Goal: Communication & Community: Answer question/provide support

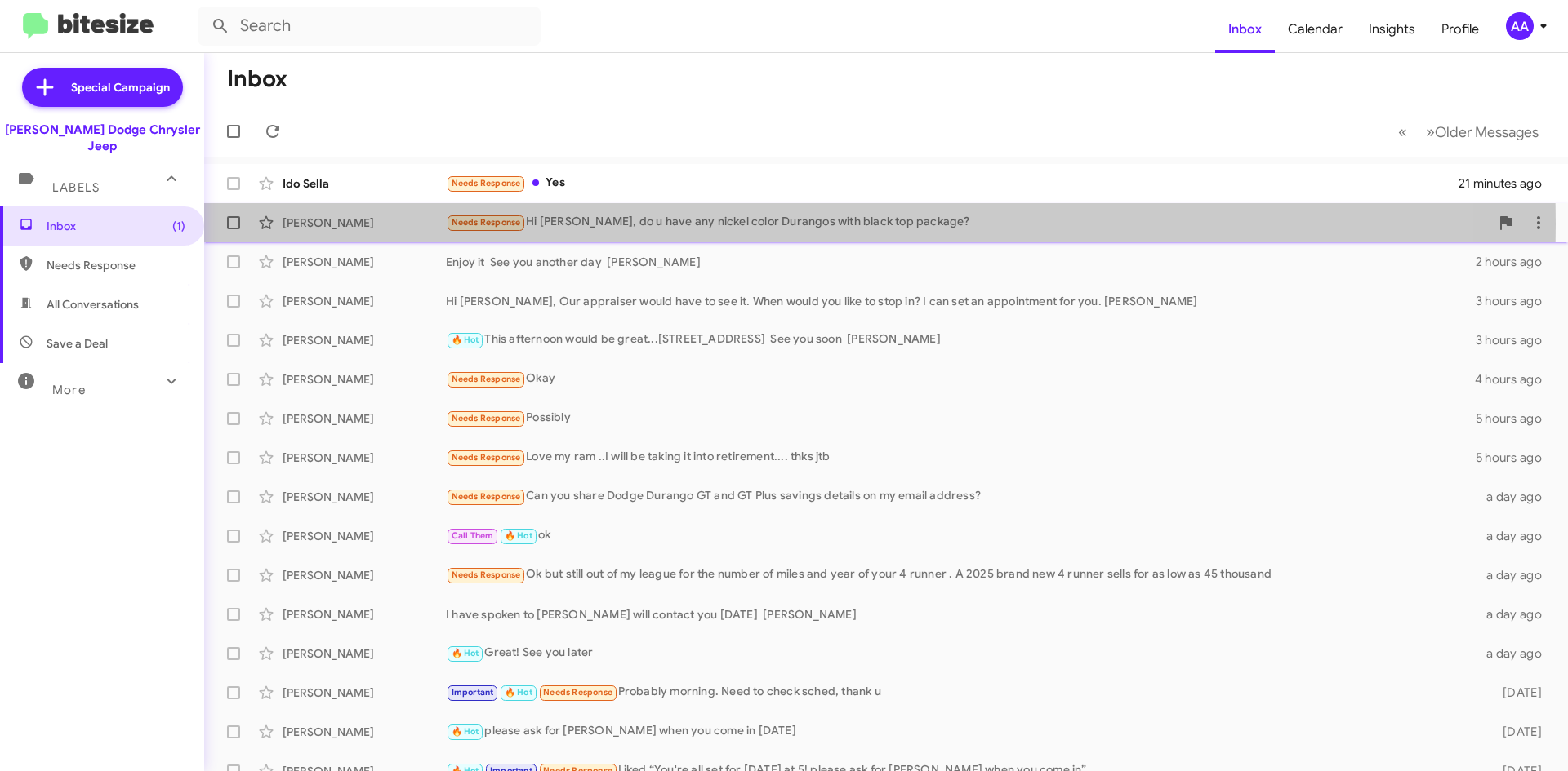
click at [684, 224] on div "Needs Response Hi Patti, do u have any nickel color Durangos with black top pac…" at bounding box center [967, 222] width 1044 height 19
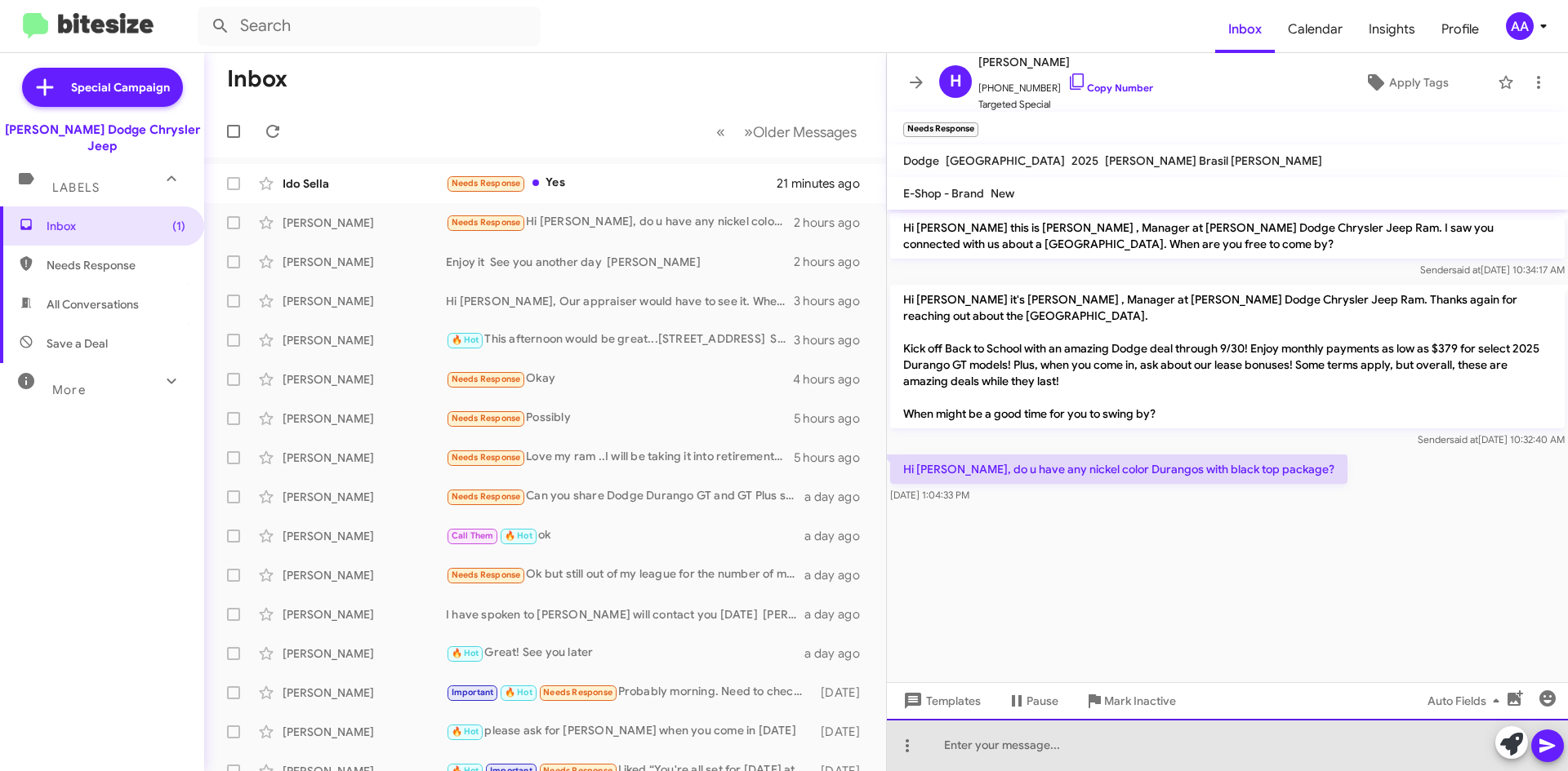
click at [1015, 740] on div at bounding box center [1226, 745] width 681 height 52
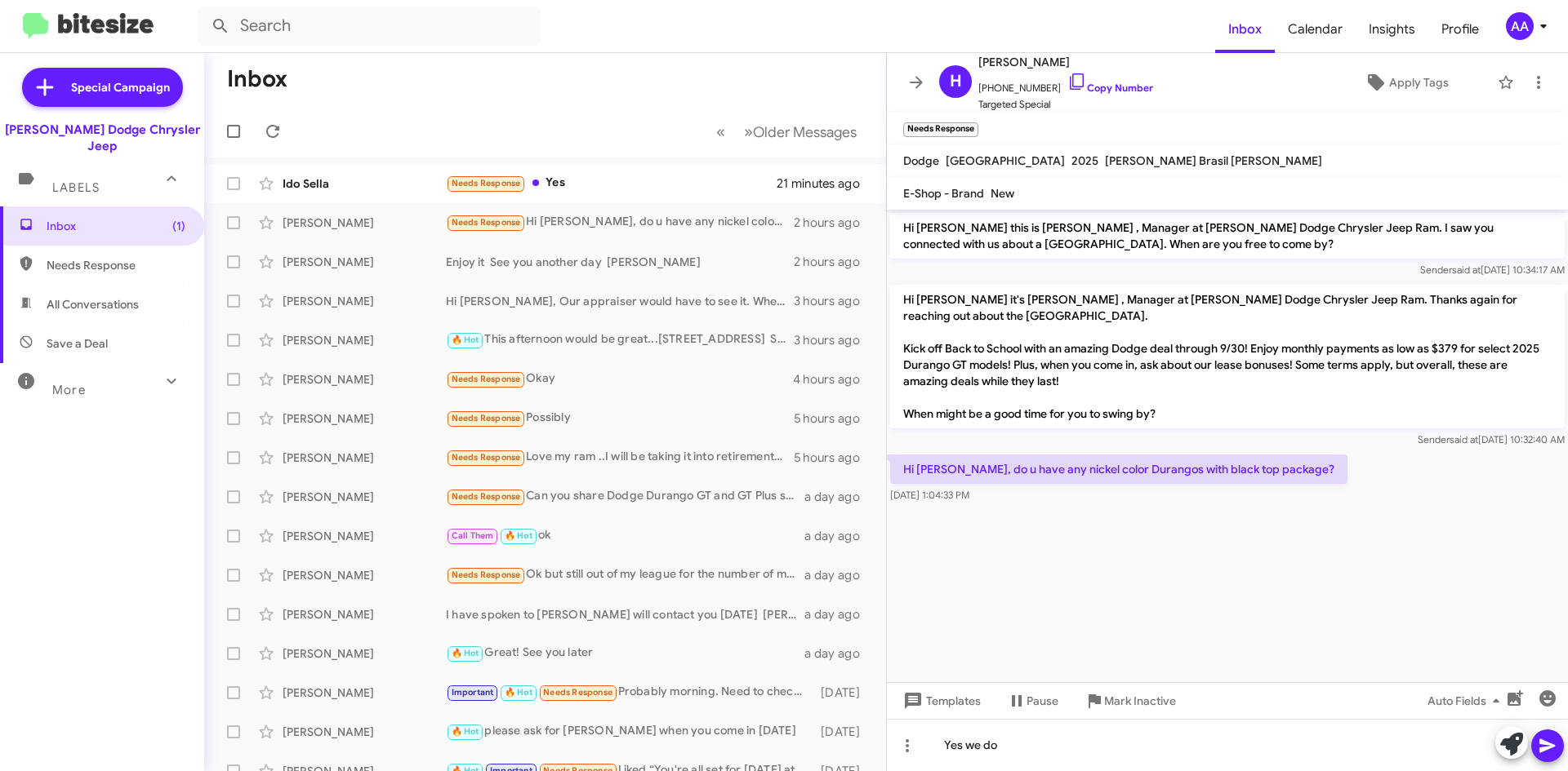
click at [1552, 742] on icon at bounding box center [1547, 746] width 20 height 20
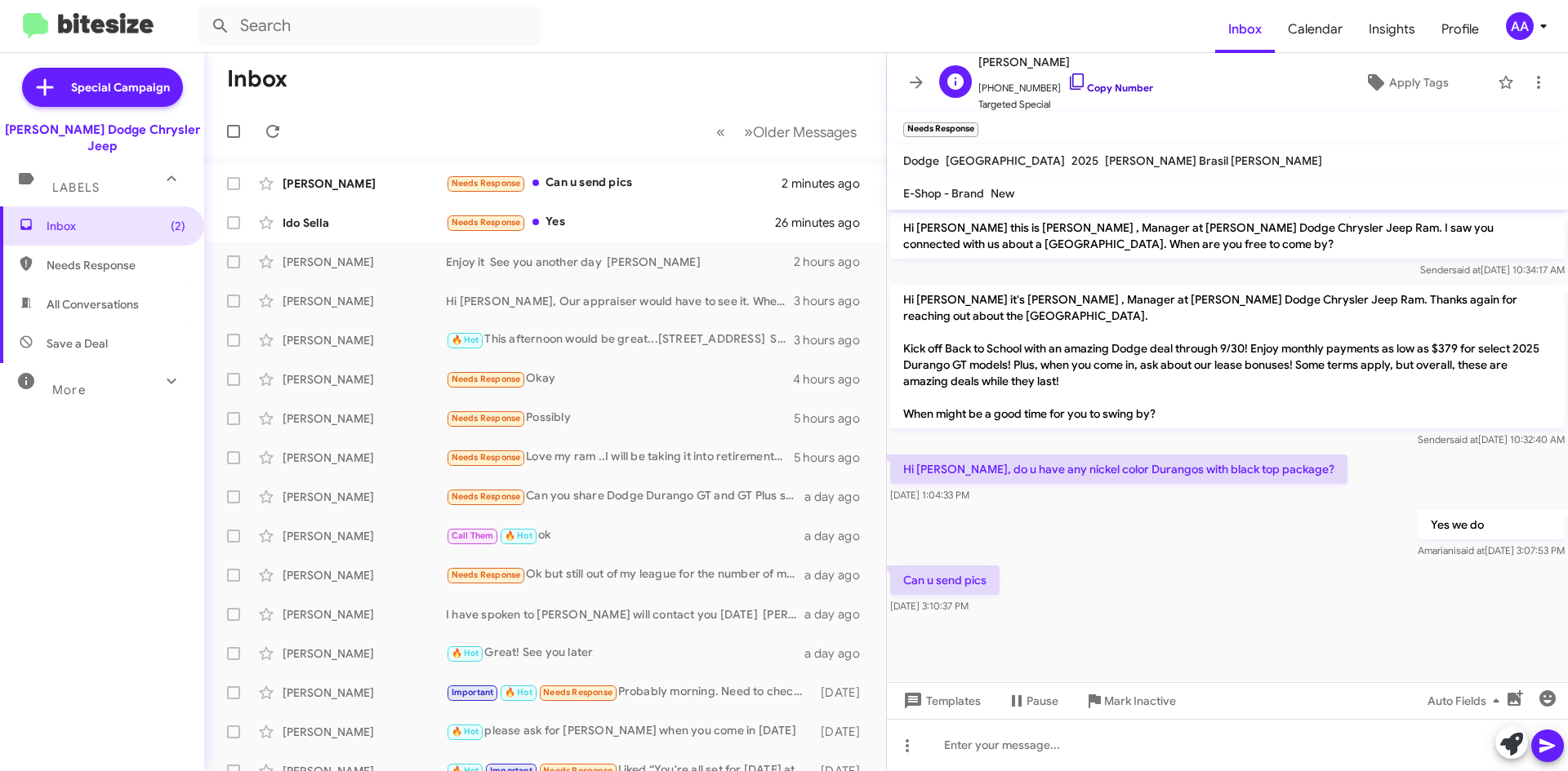
click at [1116, 84] on link "Copy Number" at bounding box center [1109, 88] width 85 height 13
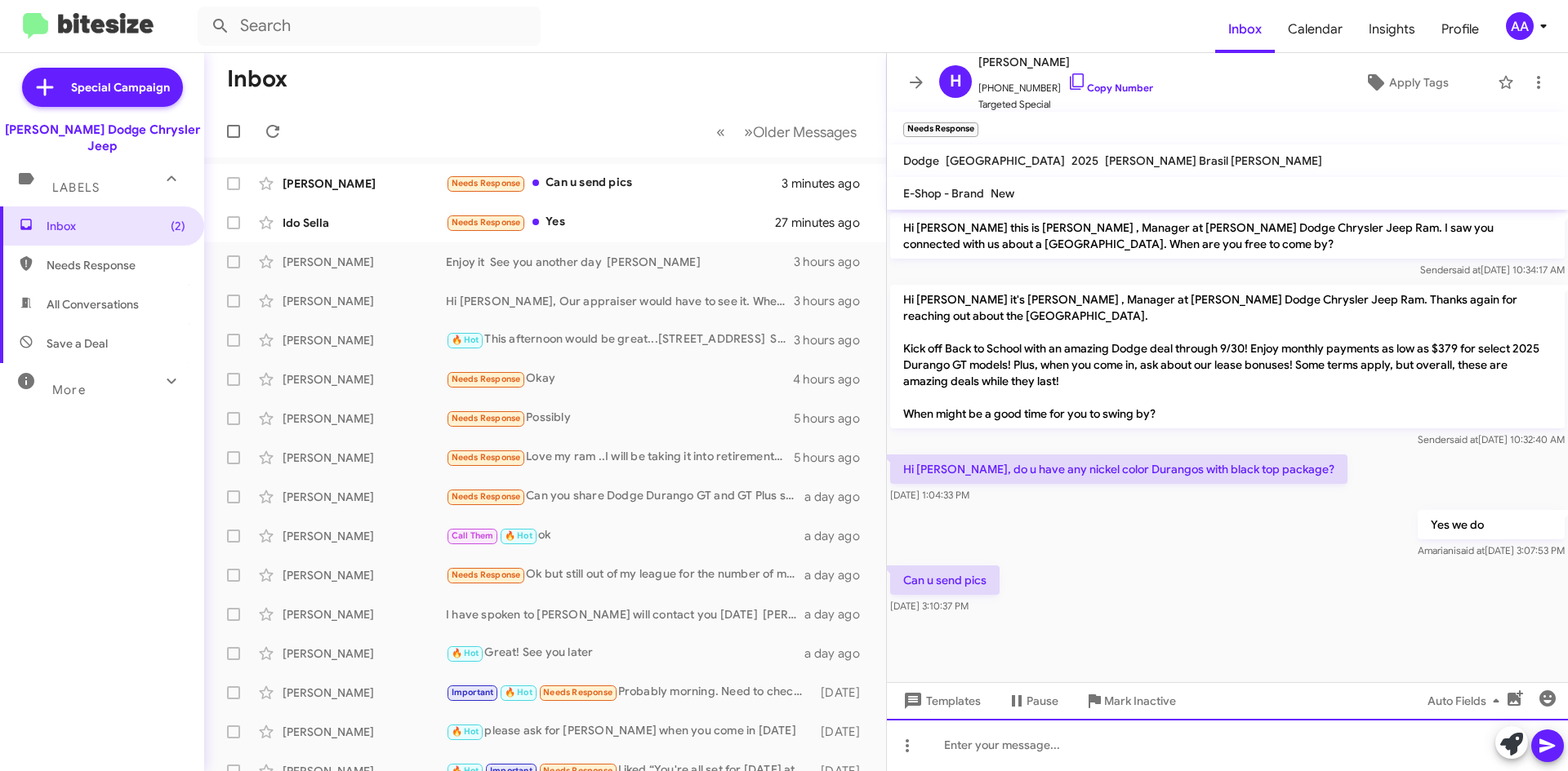
click at [981, 752] on div at bounding box center [1226, 745] width 681 height 52
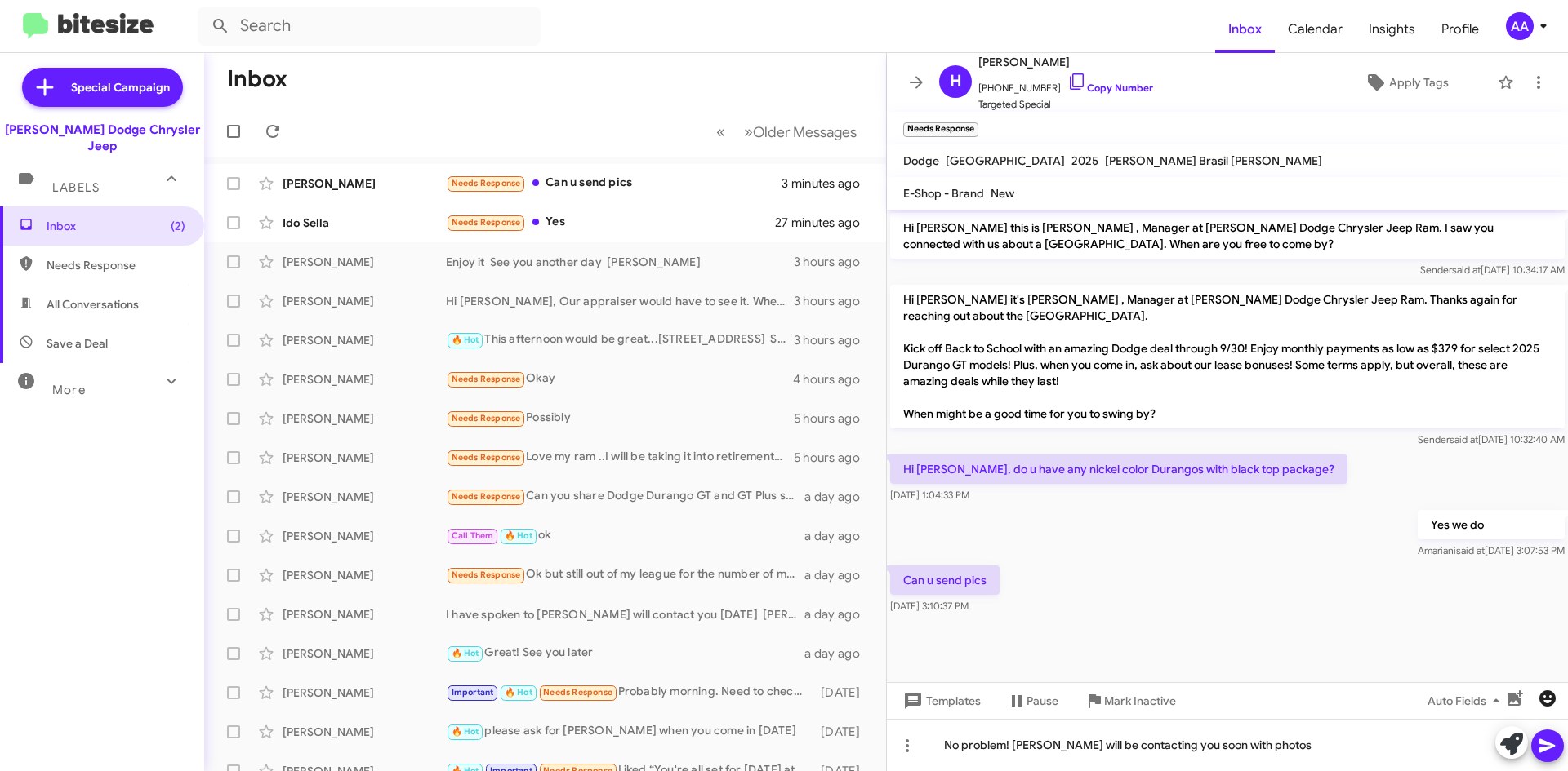
drag, startPoint x: 1564, startPoint y: 629, endPoint x: 1547, endPoint y: 706, distance: 78.9
click at [1547, 706] on div "Hi Heather this is Patti Z , Manager at Nielsen Dodge Chrysler Jeep Ram. I saw …" at bounding box center [1226, 490] width 681 height 562
click at [1554, 749] on icon at bounding box center [1547, 746] width 20 height 20
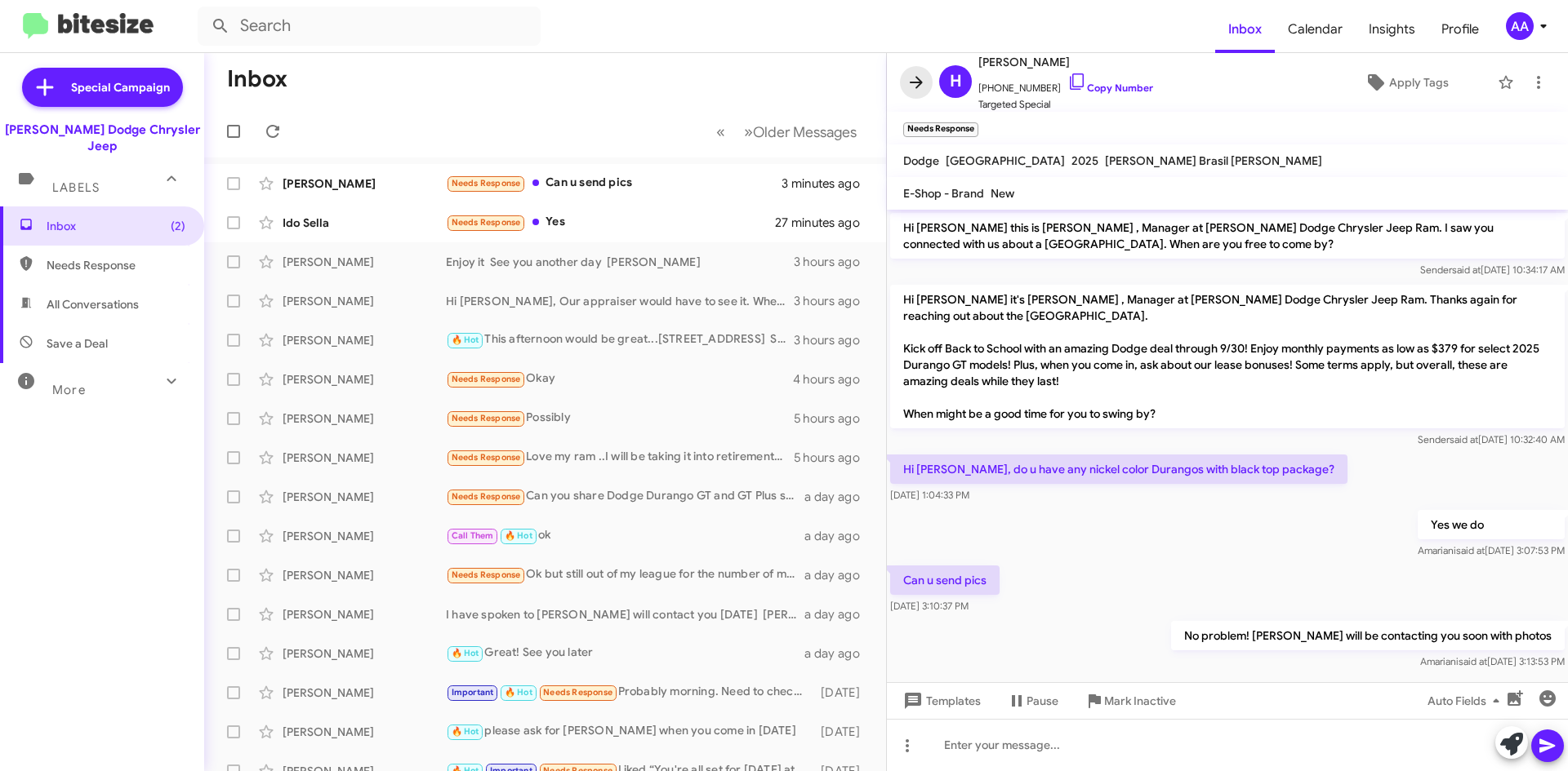
click at [911, 77] on icon at bounding box center [916, 83] width 20 height 20
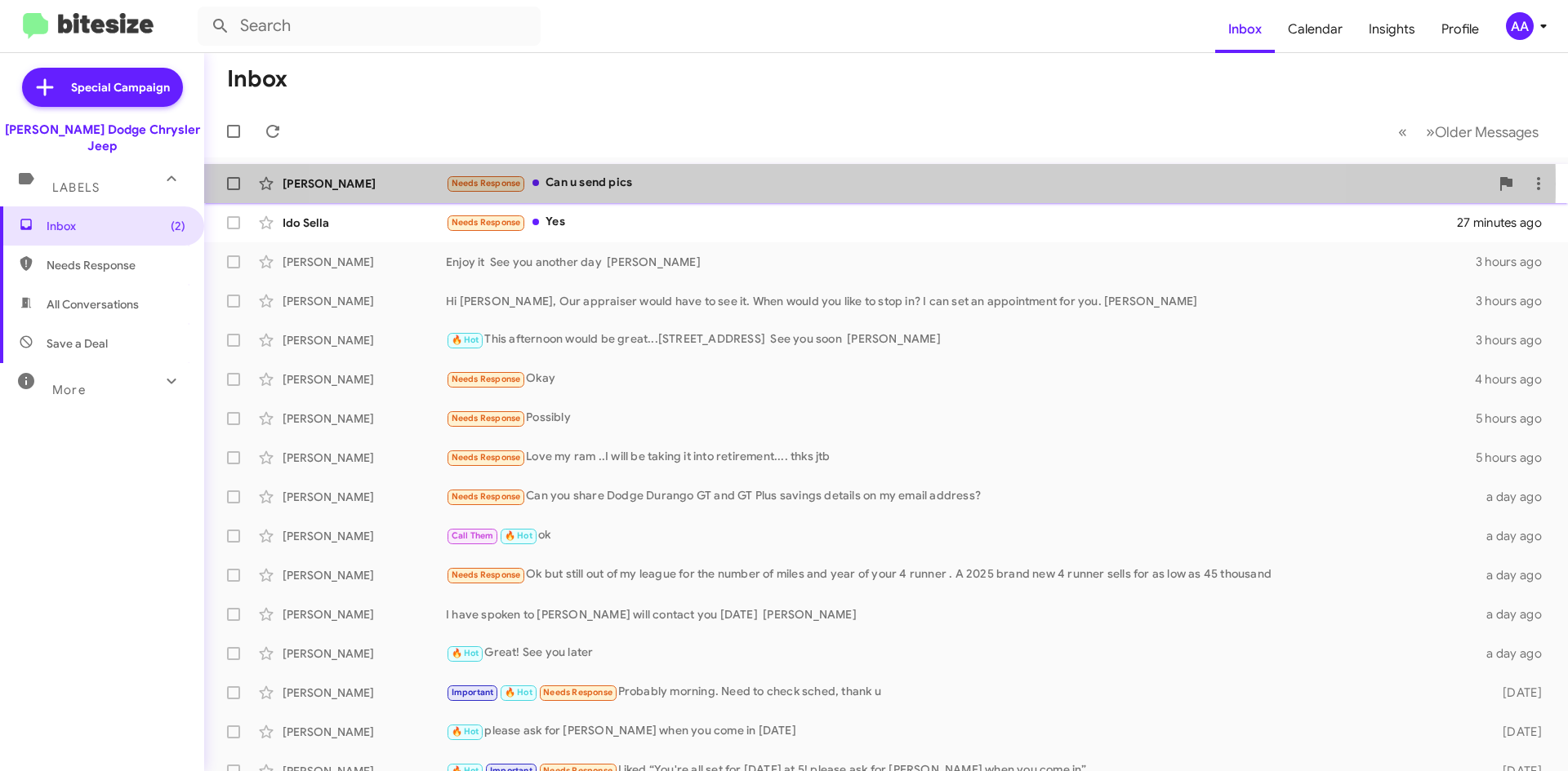
click at [828, 183] on div "Needs Response Can u send pics" at bounding box center [967, 182] width 1044 height 19
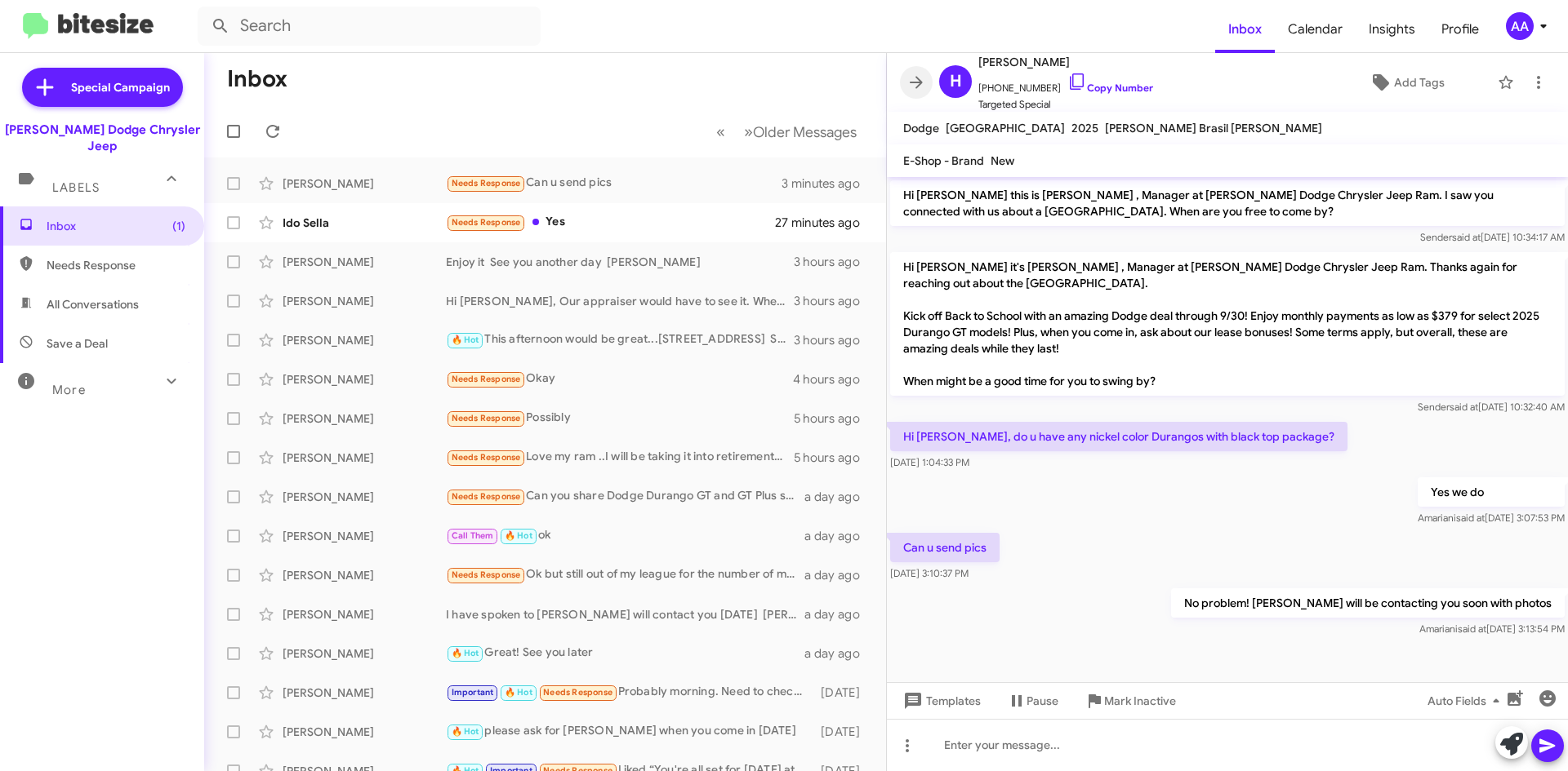
click at [915, 81] on icon at bounding box center [916, 83] width 20 height 20
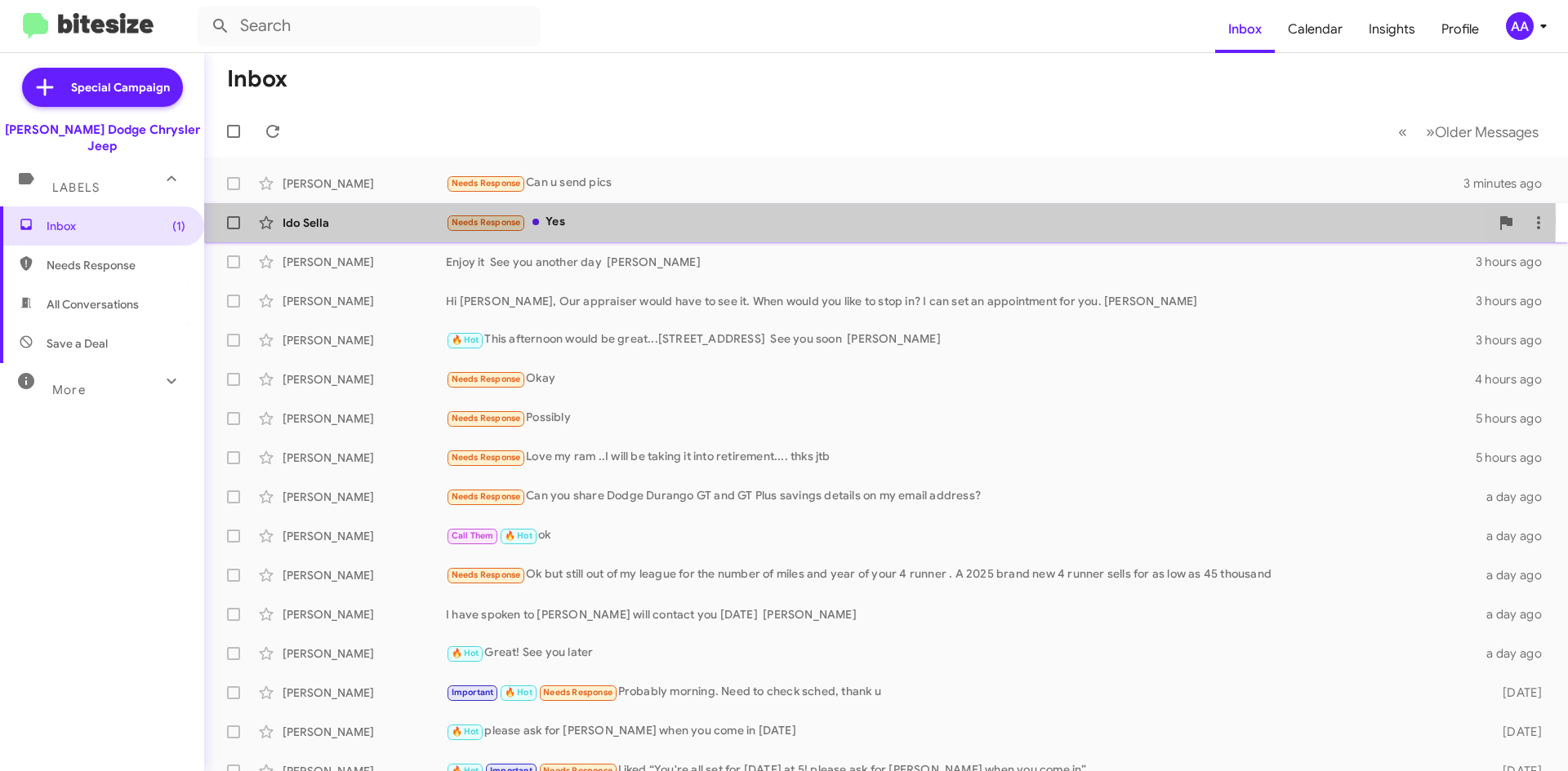
click at [586, 220] on div "Needs Response Yes" at bounding box center [967, 222] width 1044 height 19
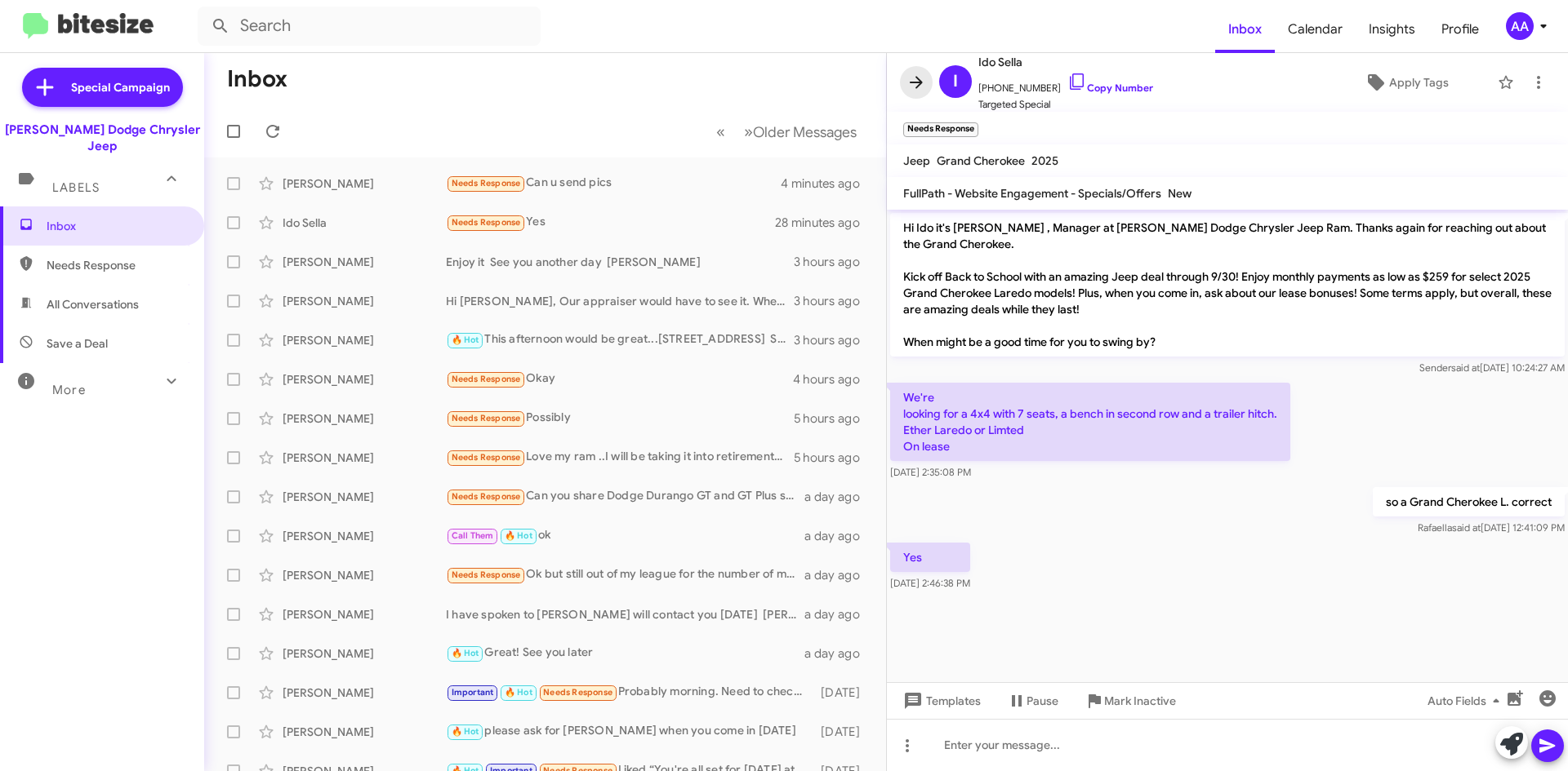
click at [908, 78] on icon at bounding box center [916, 83] width 20 height 20
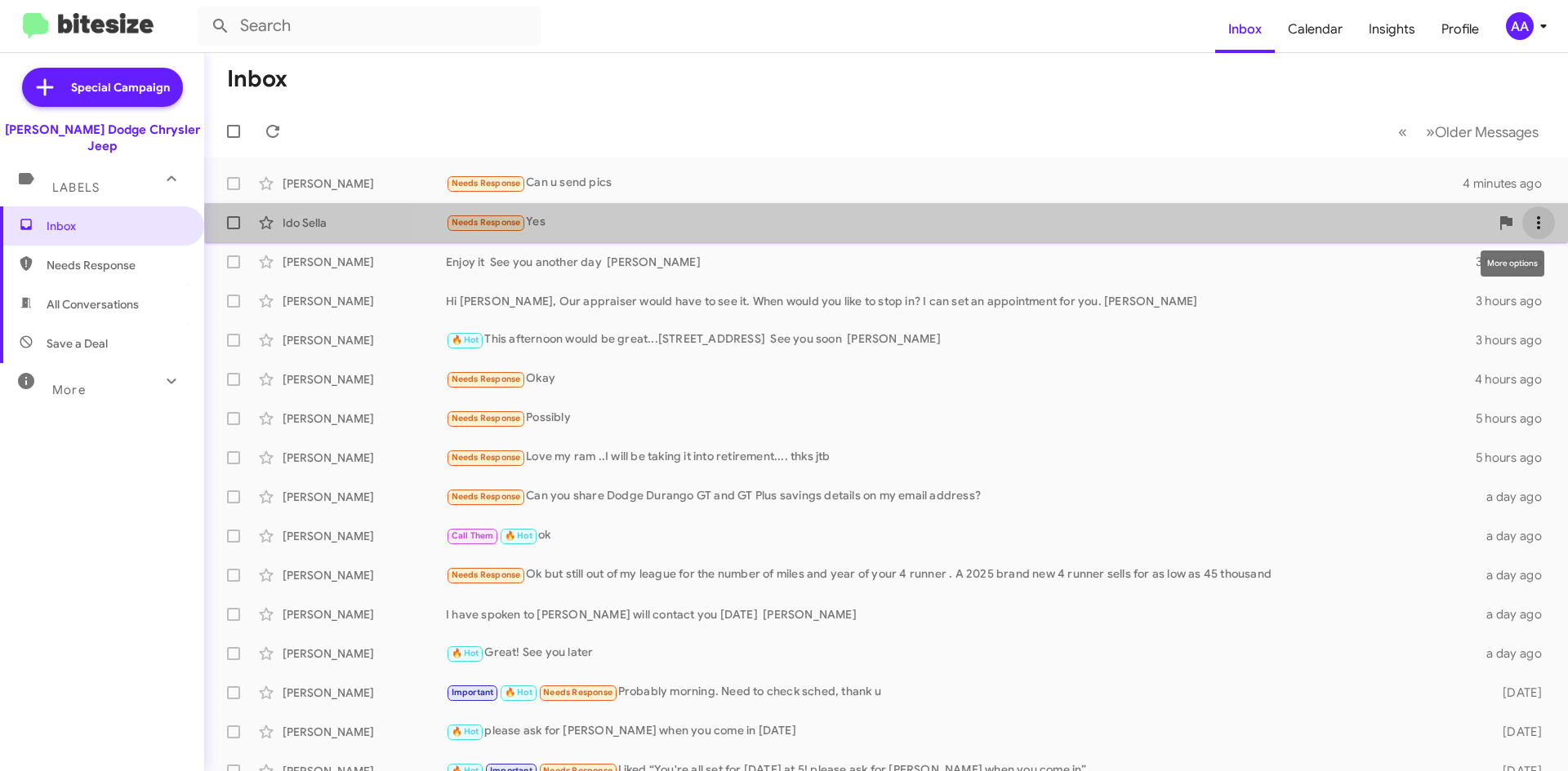
click at [1528, 220] on icon at bounding box center [1538, 223] width 20 height 20
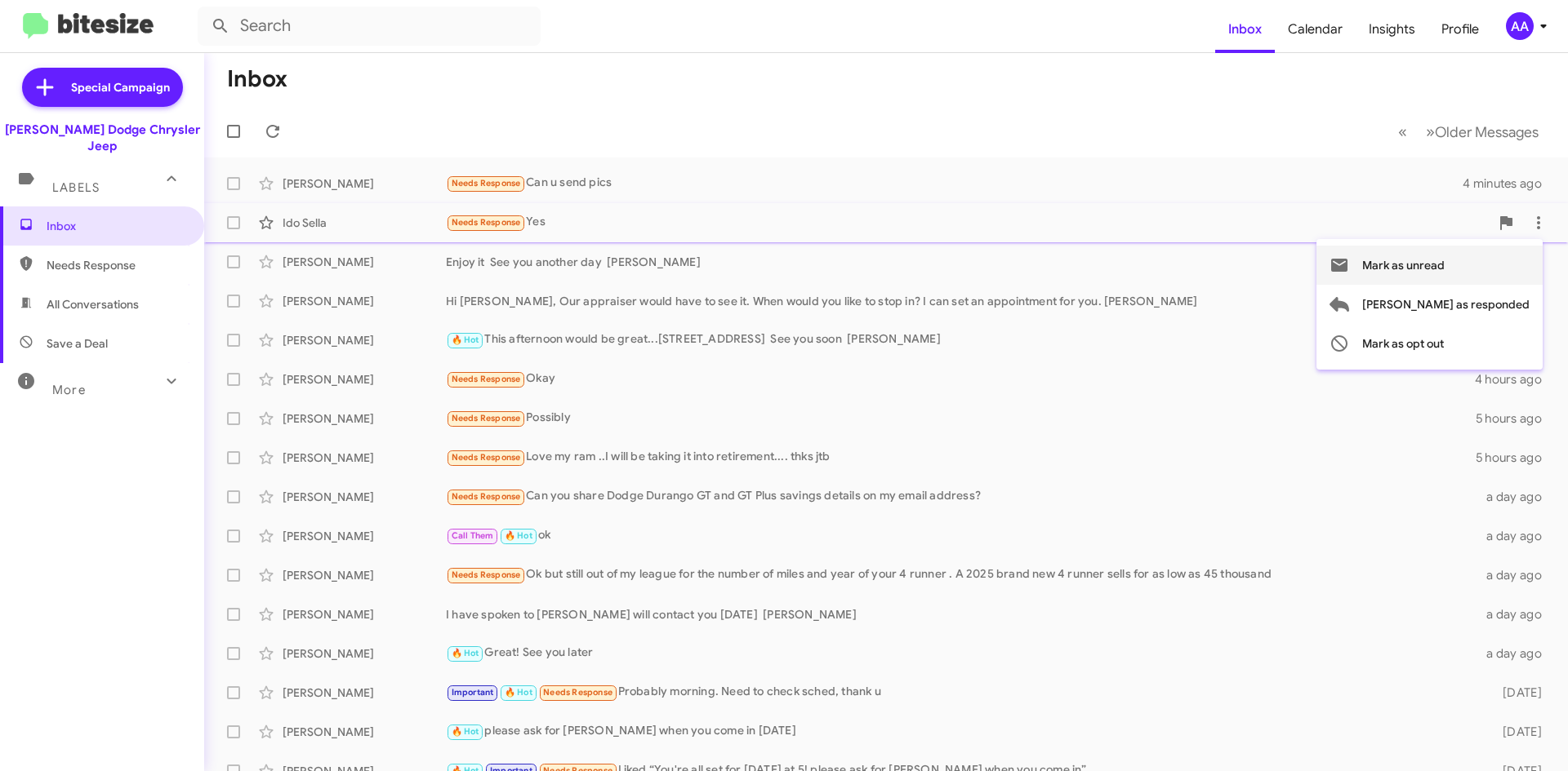
click at [1444, 267] on span "Mark as unread" at bounding box center [1403, 265] width 83 height 40
